Goal: Task Accomplishment & Management: Complete application form

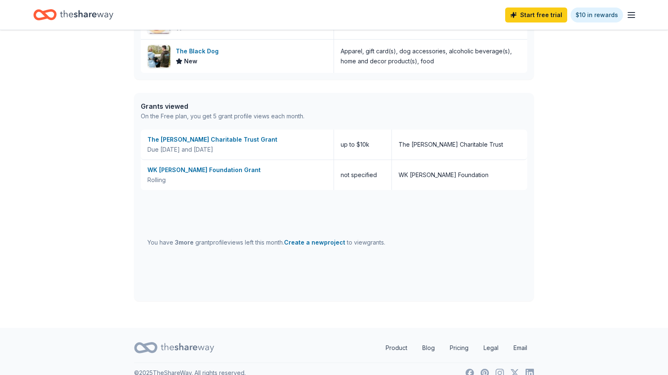
scroll to position [383, 0]
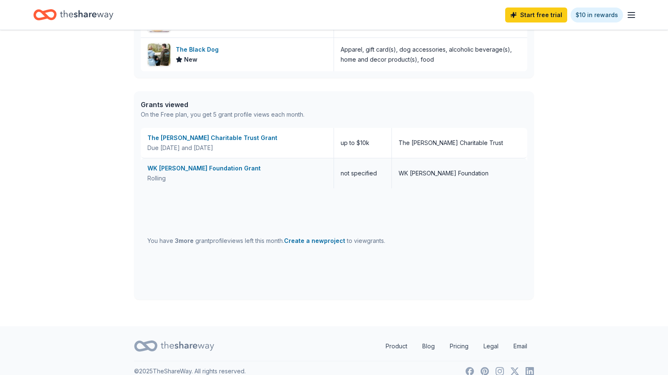
click at [256, 161] on div "WK [PERSON_NAME] Foundation Grant Rolling" at bounding box center [237, 173] width 193 height 30
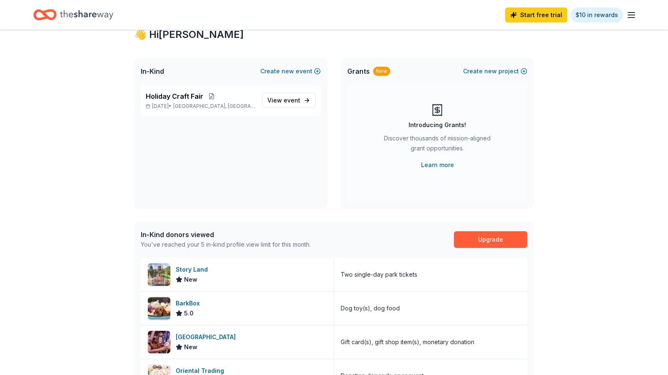
scroll to position [0, 0]
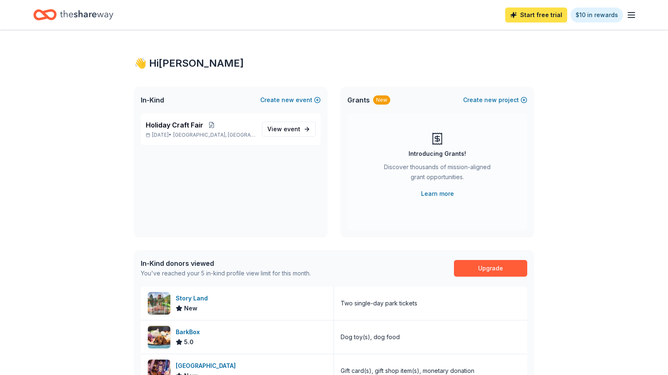
click at [544, 12] on link "Start free trial" at bounding box center [536, 14] width 62 height 15
click at [537, 12] on link "Start free trial" at bounding box center [536, 14] width 62 height 15
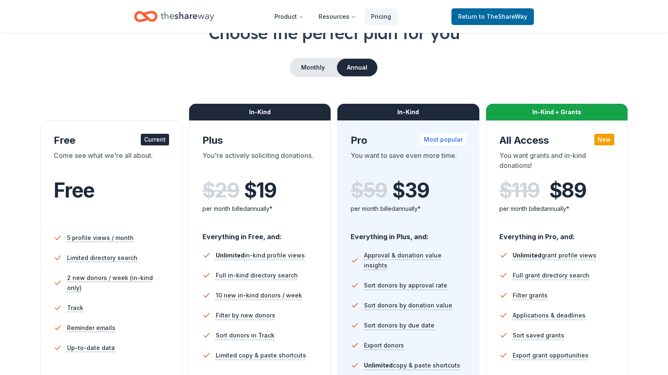
scroll to position [49, 0]
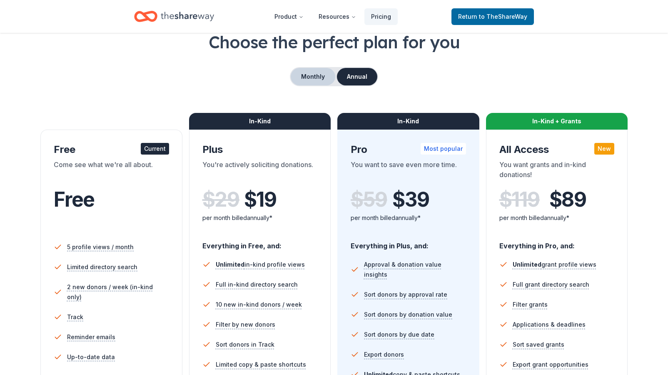
click at [303, 71] on button "Monthly" at bounding box center [313, 76] width 45 height 17
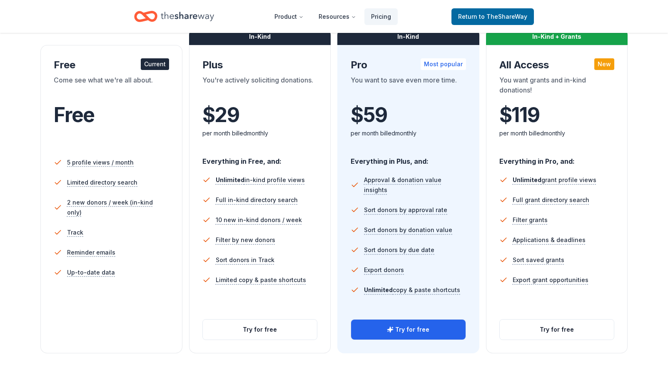
scroll to position [135, 0]
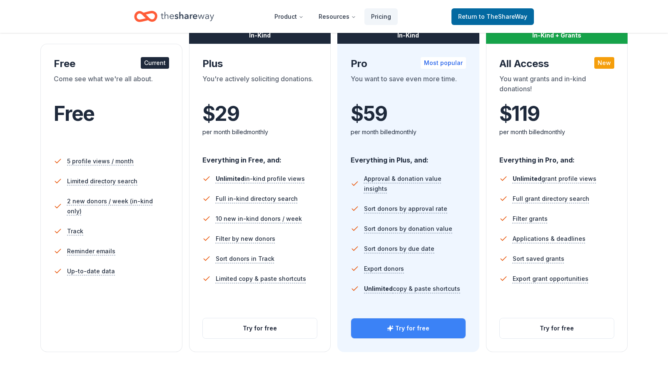
click at [415, 327] on button "Try for free" at bounding box center [408, 328] width 114 height 20
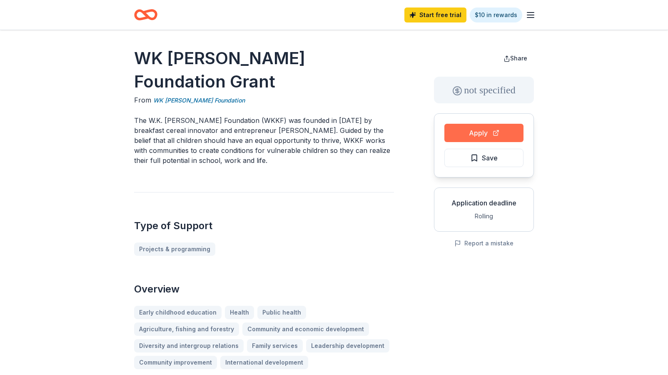
click at [485, 133] on button "Apply" at bounding box center [483, 133] width 79 height 18
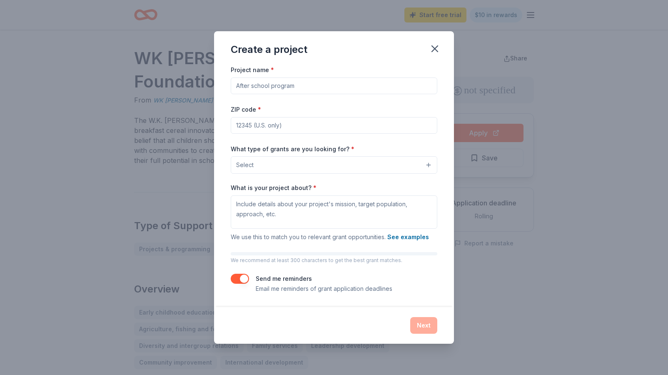
click at [293, 86] on input "Project name *" at bounding box center [334, 85] width 206 height 17
paste input "Student Enrichment Activities"
type input "Student Enrichment Activities"
click at [263, 126] on input "ZIP code *" at bounding box center [334, 125] width 206 height 17
type input "03062"
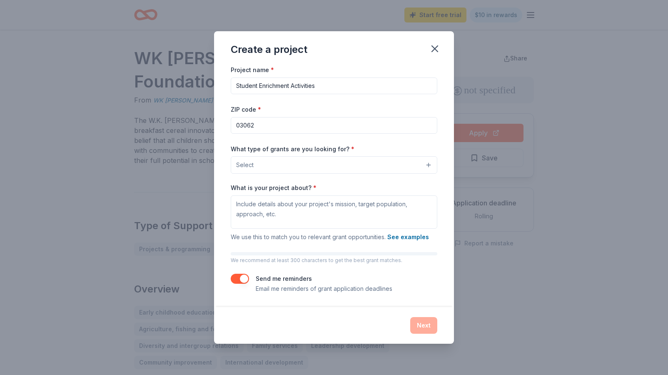
click at [288, 167] on button "Select" at bounding box center [334, 164] width 206 height 17
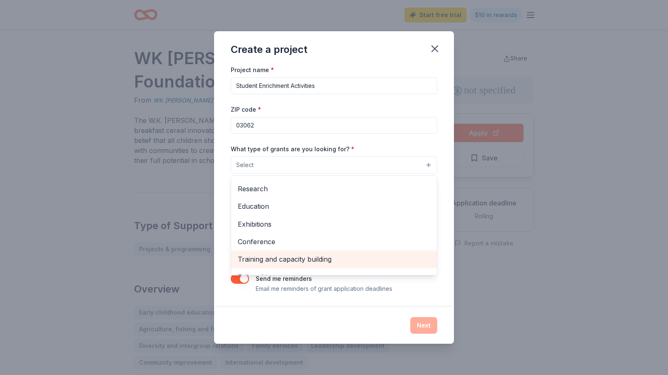
scroll to position [57, 0]
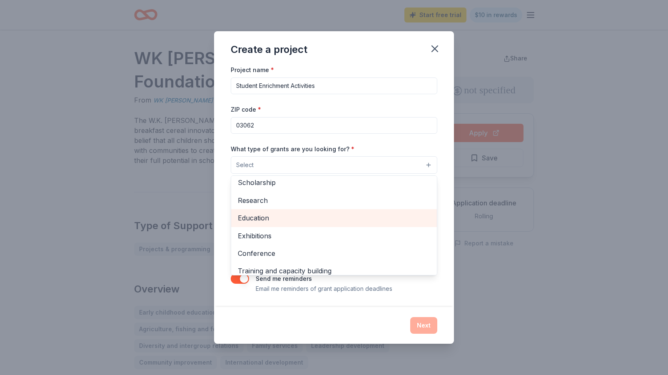
click at [272, 216] on span "Education" at bounding box center [334, 217] width 192 height 11
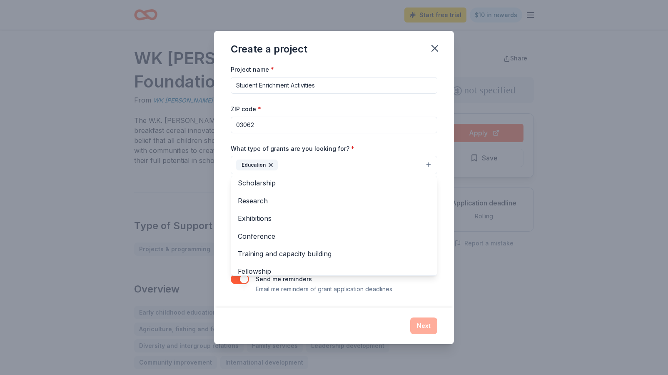
click at [340, 140] on div "Project name * Student Enrichment Activities ZIP code * 03062 What type of gran…" at bounding box center [334, 178] width 206 height 229
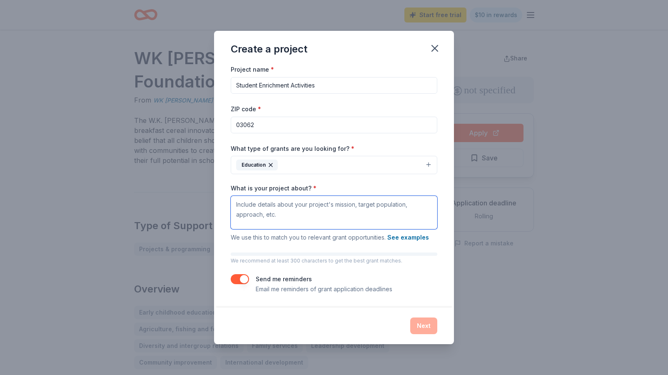
click at [280, 202] on textarea "What is your project about? *" at bounding box center [334, 212] width 206 height 33
drag, startPoint x: 276, startPoint y: 216, endPoint x: 229, endPoint y: 204, distance: 48.8
click at [229, 204] on div "Project name * Student Enrichment Activities ZIP code * 03062 What type of gran…" at bounding box center [334, 185] width 240 height 243
drag, startPoint x: 236, startPoint y: 204, endPoint x: 298, endPoint y: 213, distance: 63.5
click at [298, 213] on textarea "What is your project about? *" at bounding box center [334, 212] width 206 height 33
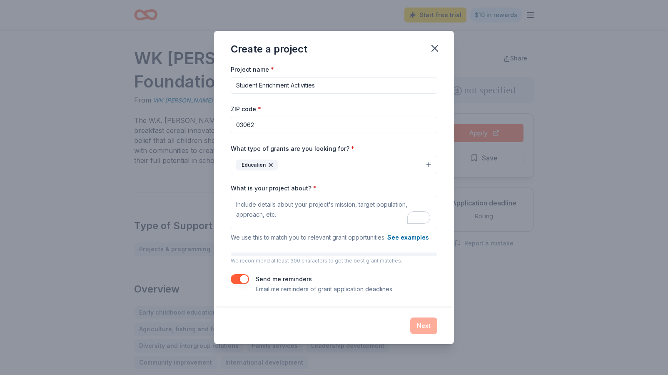
click at [492, 295] on div "Create a project Project name * Student Enrichment Activities ZIP code * 03062 …" at bounding box center [334, 187] width 668 height 375
click at [291, 218] on textarea "What is your project about? *" at bounding box center [334, 212] width 206 height 33
paste textarea "Main Dunstable Elementary School in Nashua, NH serves about 360 students in gra…"
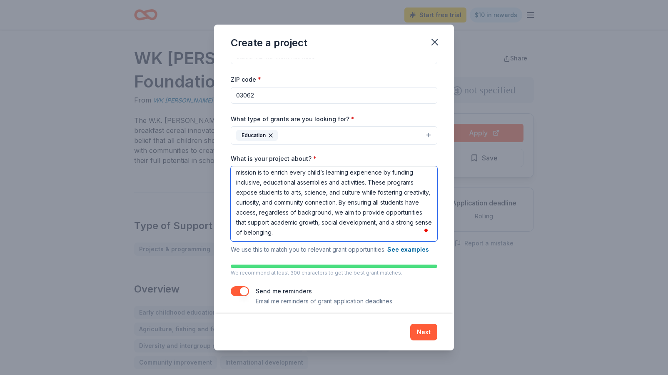
scroll to position [29, 0]
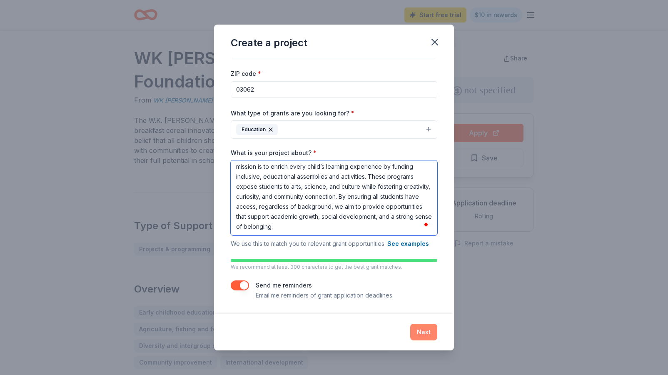
type textarea "Main Dunstable Elementary School in Nashua, NH serves about 360 students in gra…"
click at [426, 331] on button "Next" at bounding box center [423, 331] width 27 height 17
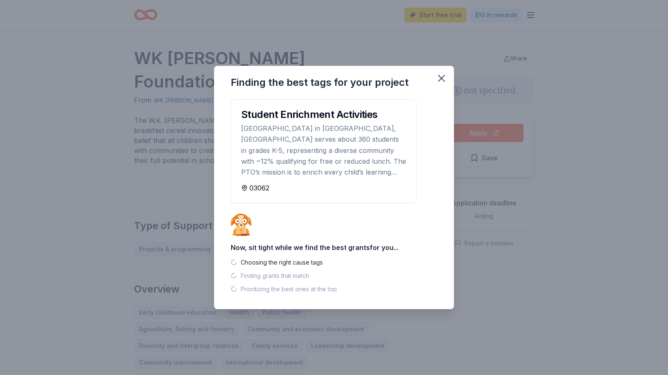
scroll to position [0, 0]
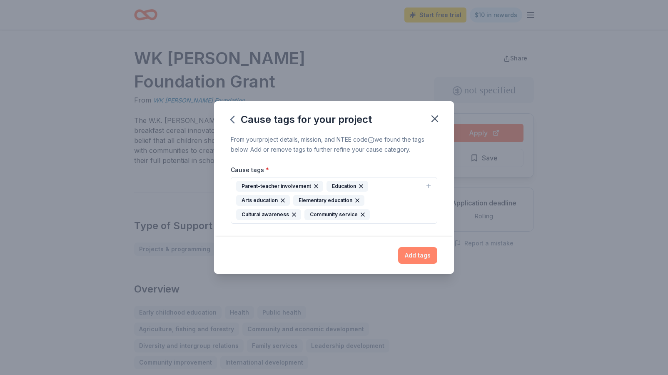
click at [414, 254] on button "Add tags" at bounding box center [417, 255] width 39 height 17
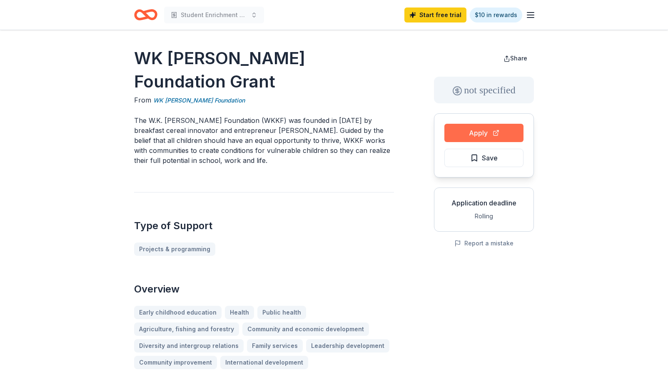
click at [483, 130] on button "Apply" at bounding box center [483, 133] width 79 height 18
click at [495, 161] on span "Save" at bounding box center [490, 157] width 16 height 11
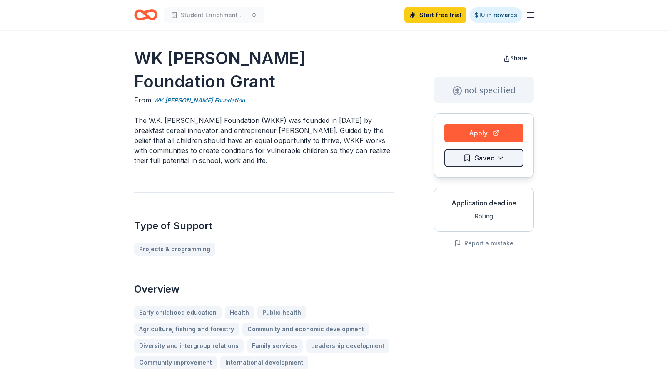
click at [493, 159] on html "Student Enrichment Activities Start free trial $10 in rewards WK Kellogg Founda…" at bounding box center [334, 187] width 668 height 375
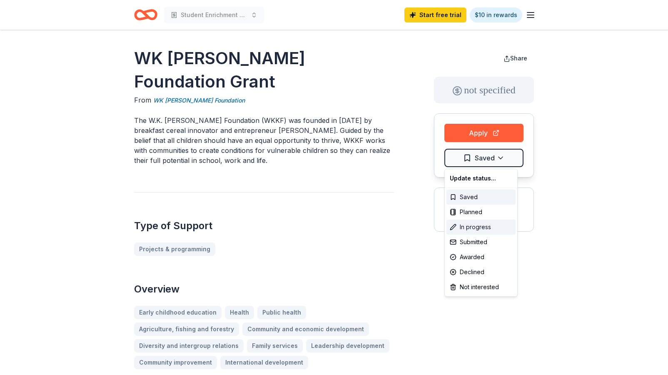
click at [478, 224] on div "In progress" at bounding box center [480, 226] width 69 height 15
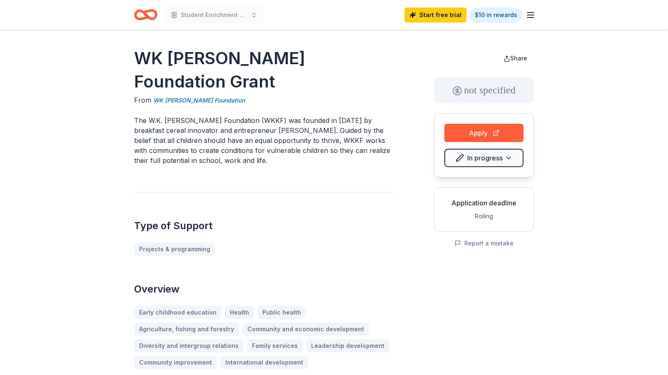
click at [152, 13] on icon "Home" at bounding box center [145, 15] width 23 height 20
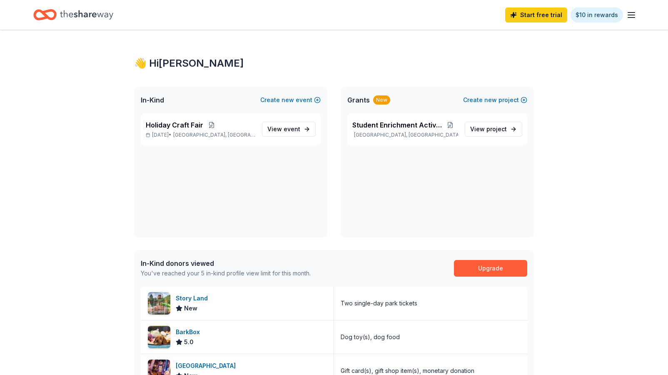
click at [141, 20] on div "Start free trial $10 in rewards" at bounding box center [333, 15] width 601 height 20
click at [502, 129] on span "project" at bounding box center [496, 128] width 20 height 7
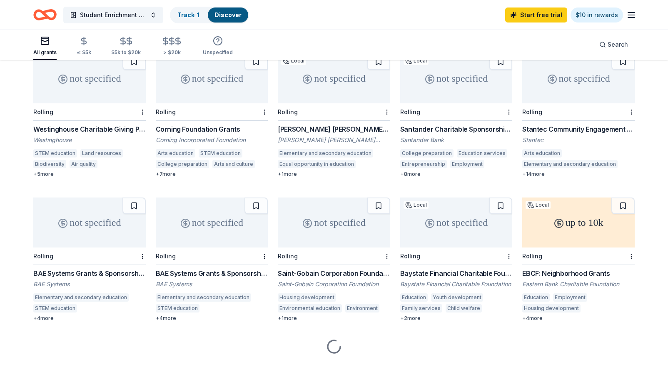
scroll to position [99, 0]
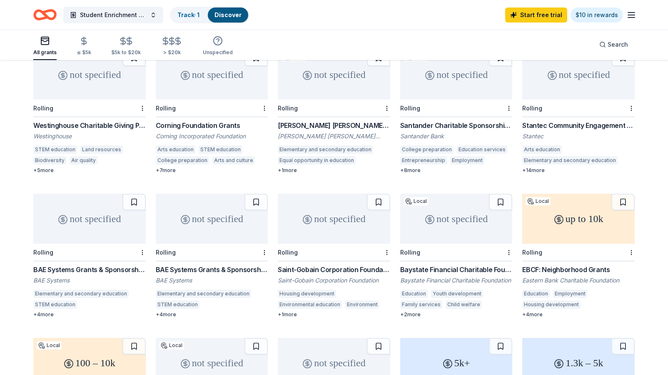
click at [542, 167] on div "+ 14 more" at bounding box center [578, 170] width 112 height 7
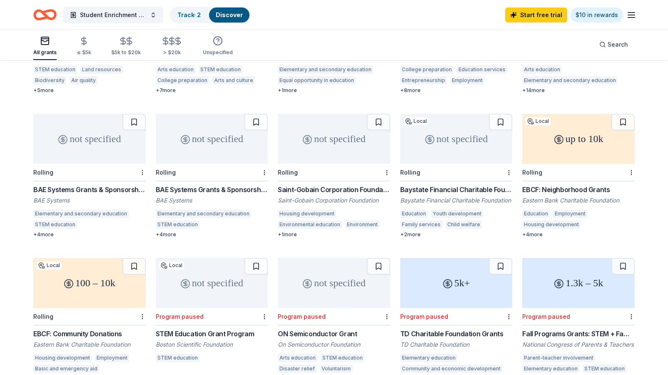
scroll to position [181, 0]
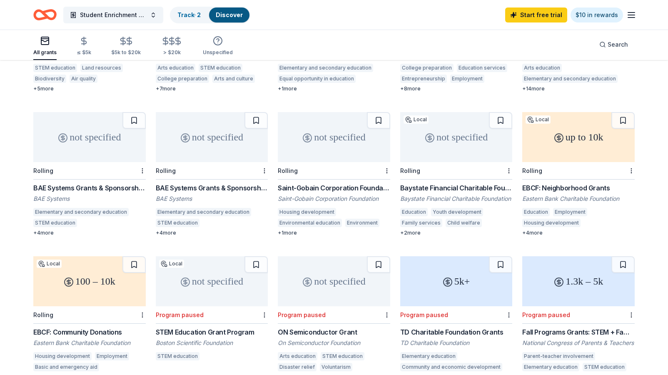
click at [102, 143] on div "not specified" at bounding box center [89, 137] width 112 height 50
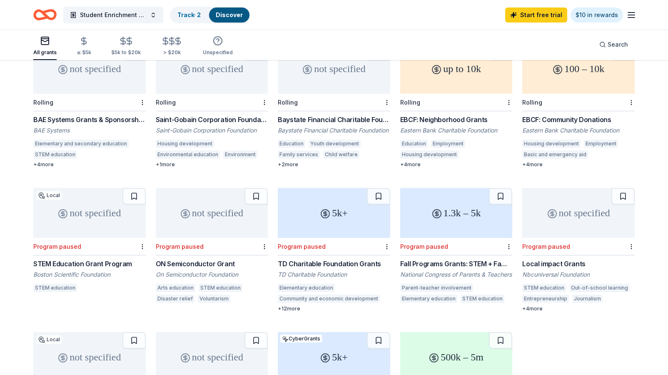
scroll to position [51, 0]
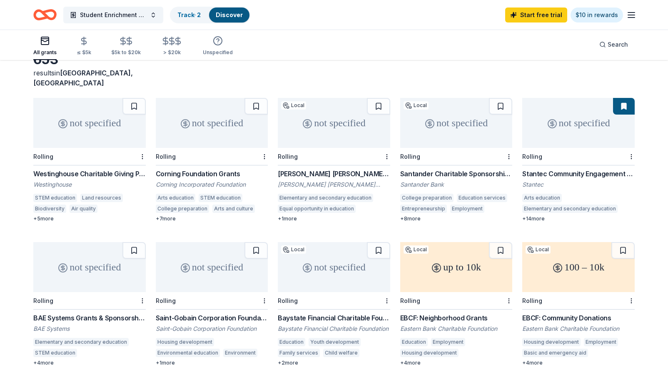
click at [579, 204] on div "Elementary and secondary education" at bounding box center [569, 208] width 95 height 8
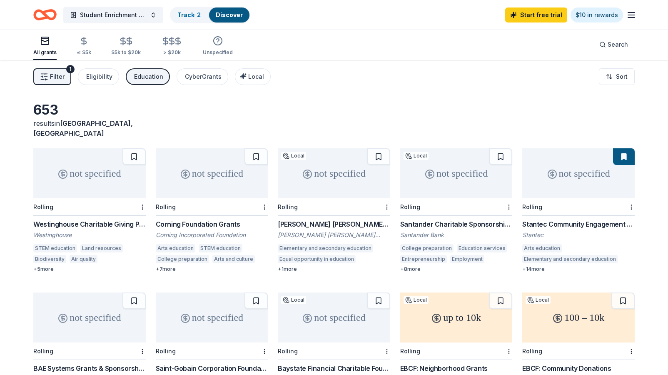
scroll to position [0, 0]
click at [45, 15] on icon "Home" at bounding box center [48, 14] width 13 height 8
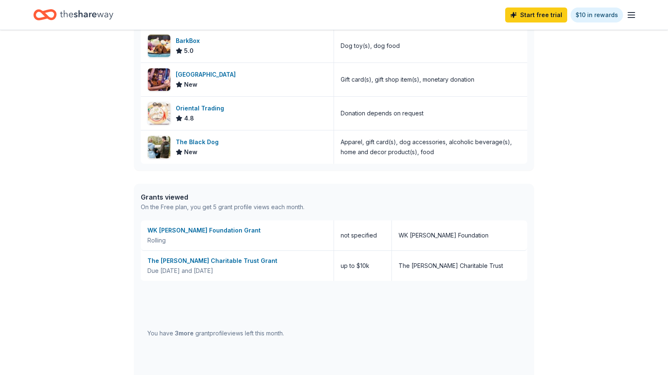
scroll to position [323, 0]
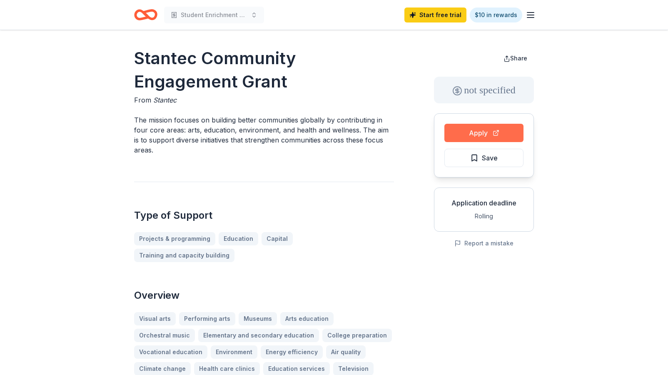
click at [488, 132] on button "Apply" at bounding box center [483, 133] width 79 height 18
click at [490, 157] on span "Save" at bounding box center [490, 157] width 16 height 11
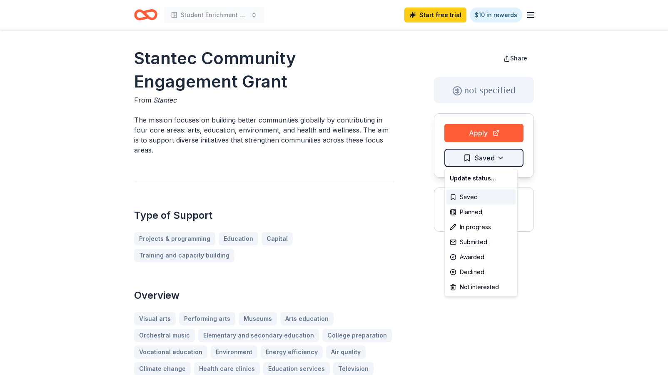
click at [503, 161] on html "Student Enrichment Activities Start free trial $10 in rewards Stantec Community…" at bounding box center [334, 187] width 668 height 375
click at [476, 247] on div "Submitted" at bounding box center [480, 241] width 69 height 15
click at [395, 64] on html "Student Enrichment Activities Start free trial $10 in rewards Stantec Community…" at bounding box center [334, 187] width 668 height 375
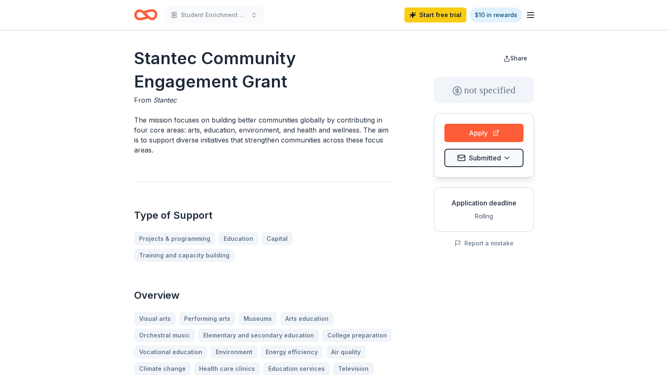
click at [139, 13] on icon "Home" at bounding box center [145, 15] width 23 height 20
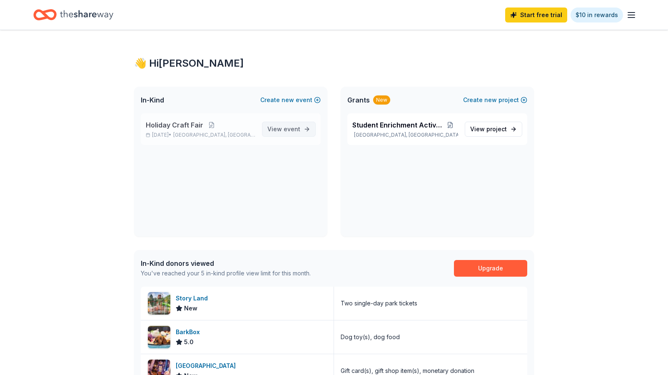
click at [286, 127] on span "event" at bounding box center [291, 128] width 17 height 7
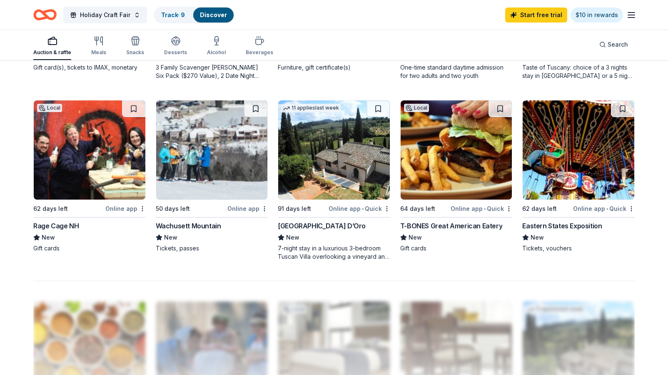
scroll to position [596, 0]
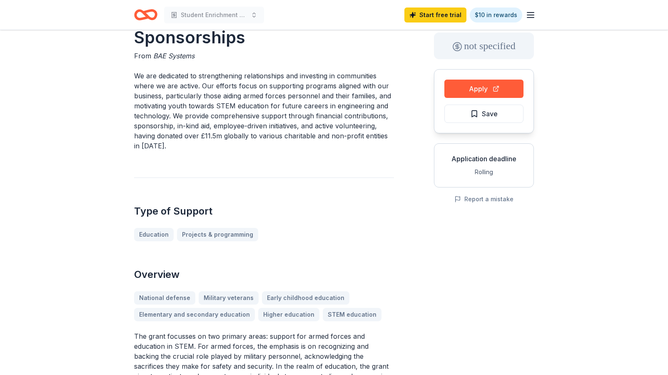
scroll to position [45, 0]
click at [476, 87] on button "Apply" at bounding box center [483, 88] width 79 height 18
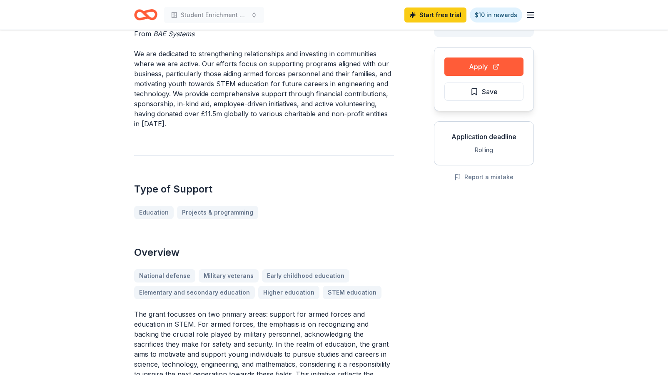
scroll to position [0, 0]
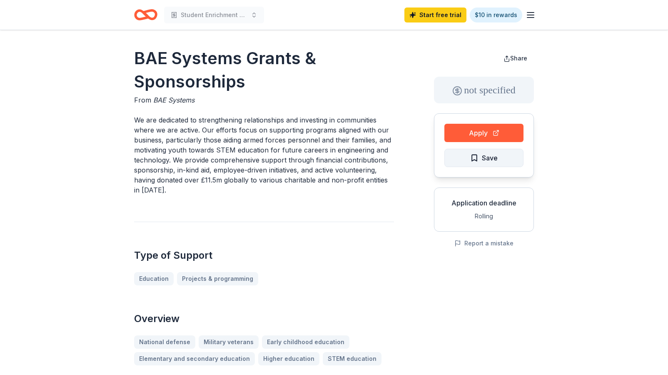
click at [495, 158] on span "Save" at bounding box center [490, 157] width 16 height 11
click at [504, 158] on html "Student Enrichment Activities Start free trial $10 in rewards BAE Systems Grant…" at bounding box center [334, 187] width 668 height 375
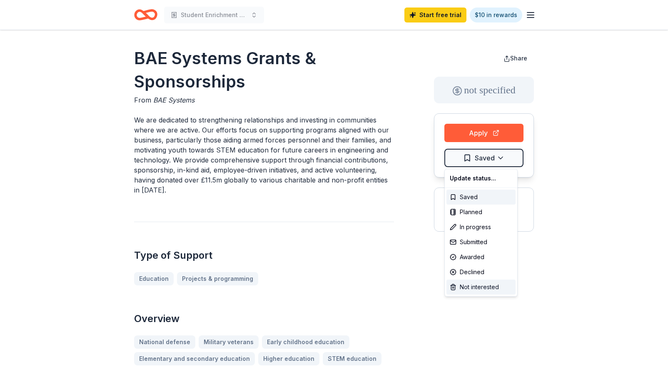
click at [476, 283] on div "Not interested" at bounding box center [480, 286] width 69 height 15
click at [323, 224] on html "Student Enrichment Activities Start free trial $10 in rewards BAE Systems Grant…" at bounding box center [334, 187] width 668 height 375
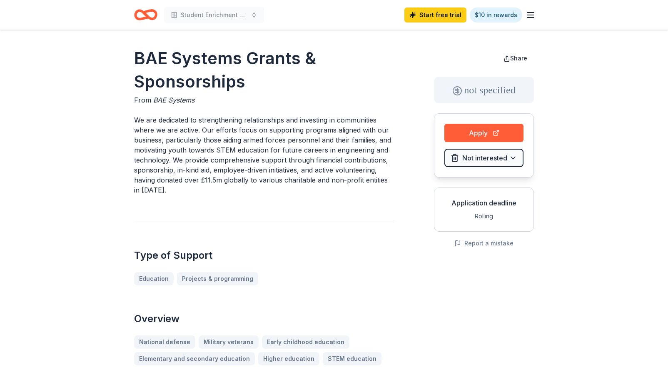
click at [149, 15] on icon "Home" at bounding box center [145, 15] width 23 height 20
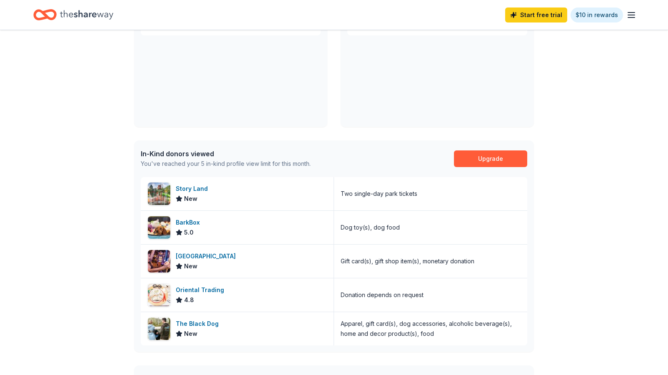
scroll to position [110, 0]
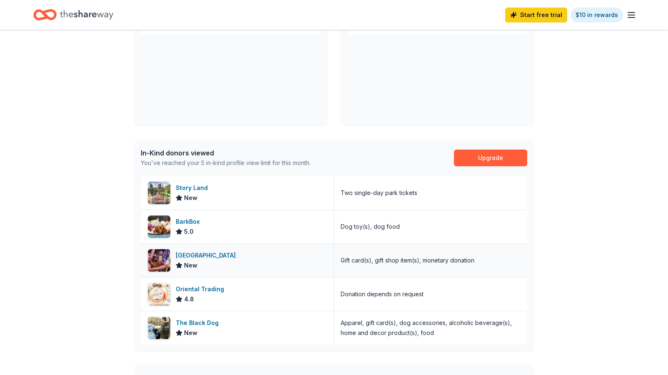
click at [216, 254] on div "[GEOGRAPHIC_DATA]" at bounding box center [207, 255] width 63 height 10
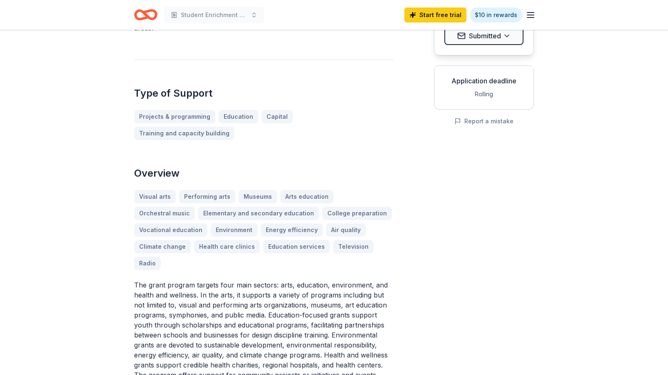
scroll to position [125, 0]
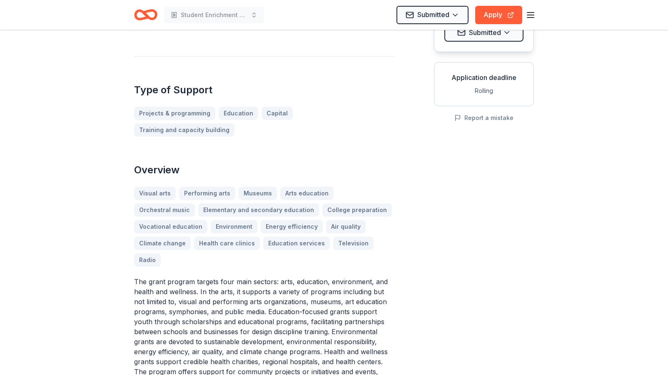
click at [208, 194] on div "Visual arts Performing arts Museums Arts education Orchestral music Elementary …" at bounding box center [264, 226] width 260 height 80
click at [177, 191] on div "Visual arts Performing arts Museums Arts education Orchestral music Elementary …" at bounding box center [264, 226] width 260 height 80
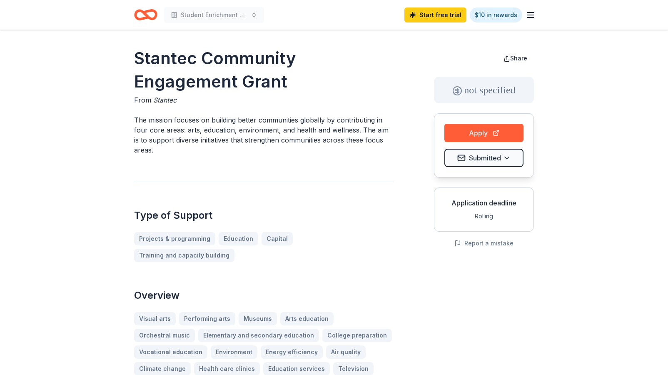
click at [145, 15] on icon "Home" at bounding box center [149, 14] width 13 height 8
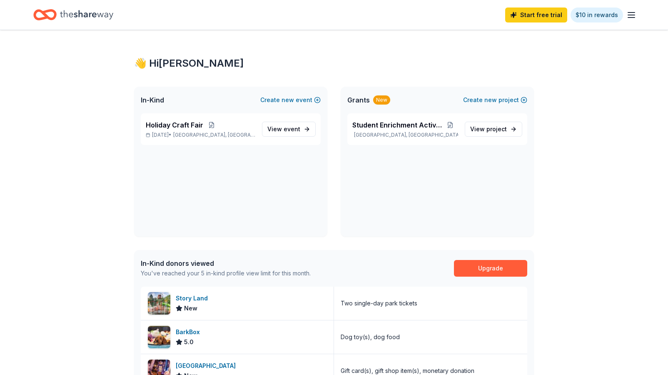
click at [87, 14] on icon "Home" at bounding box center [86, 14] width 53 height 9
click at [51, 16] on icon "Home" at bounding box center [44, 15] width 23 height 20
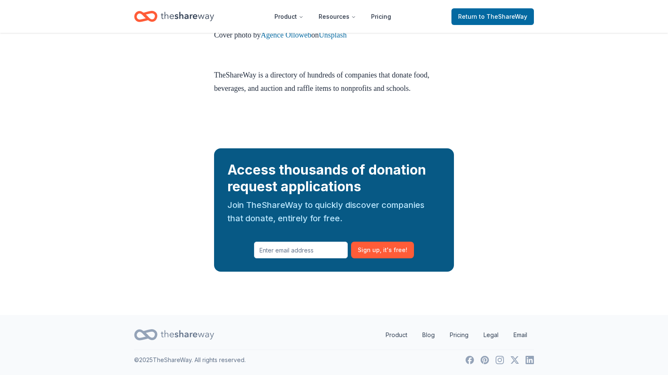
scroll to position [3046, 0]
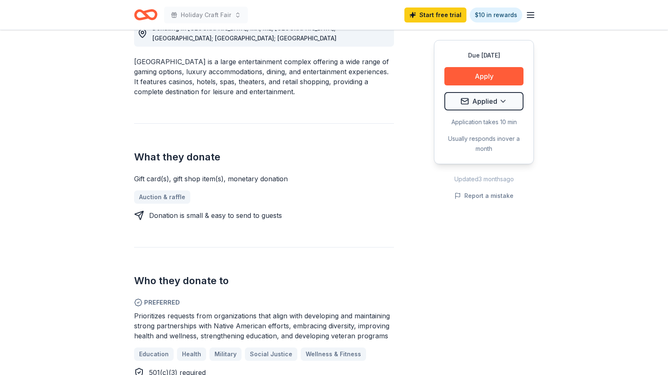
scroll to position [253, 0]
